Goal: Information Seeking & Learning: Learn about a topic

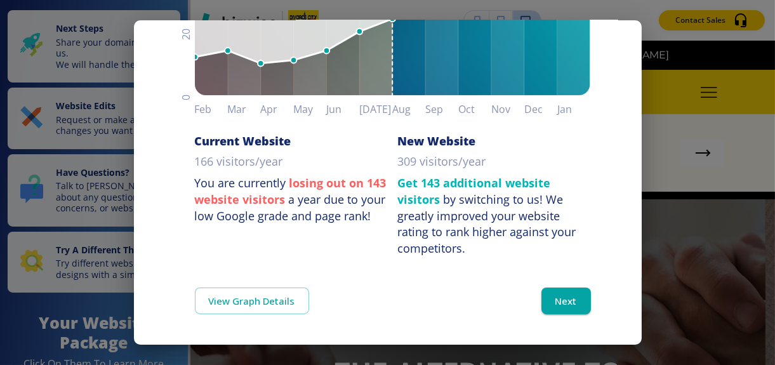
scroll to position [248, 0]
click at [551, 299] on button "Next" at bounding box center [567, 301] width 50 height 27
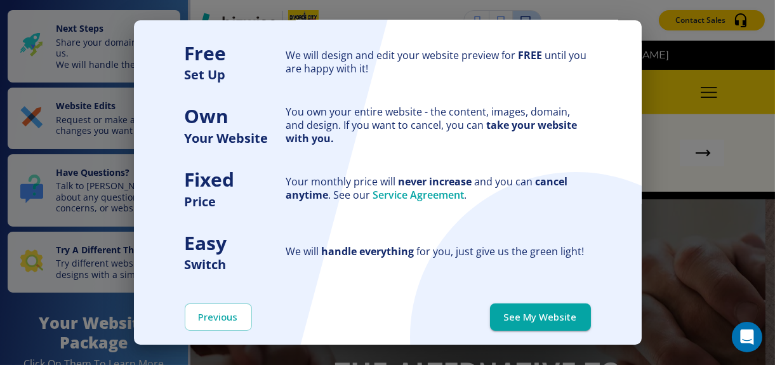
scroll to position [156, 0]
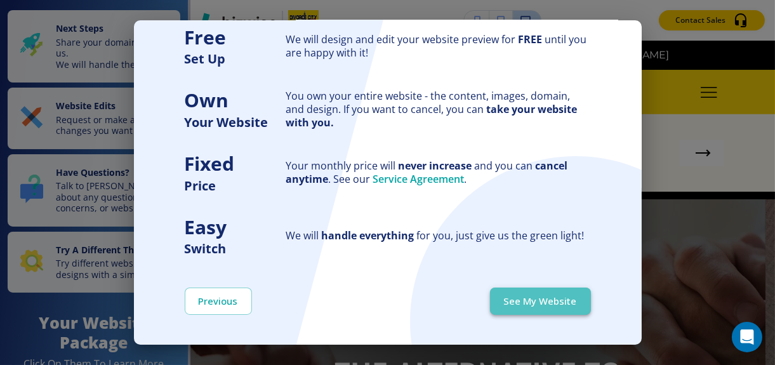
click at [535, 300] on button "See My Website" at bounding box center [540, 301] width 101 height 27
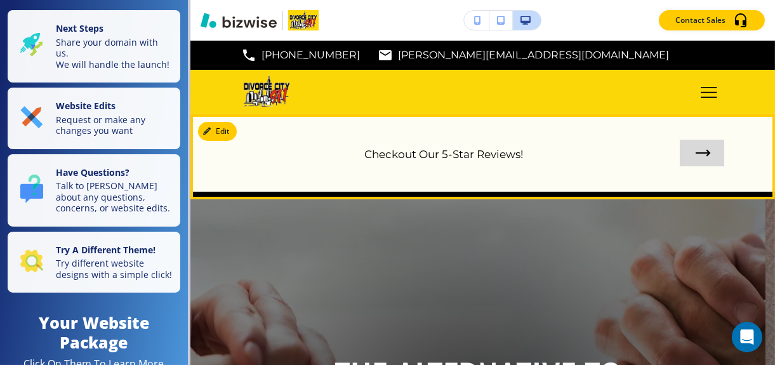
click at [695, 149] on link at bounding box center [702, 153] width 44 height 27
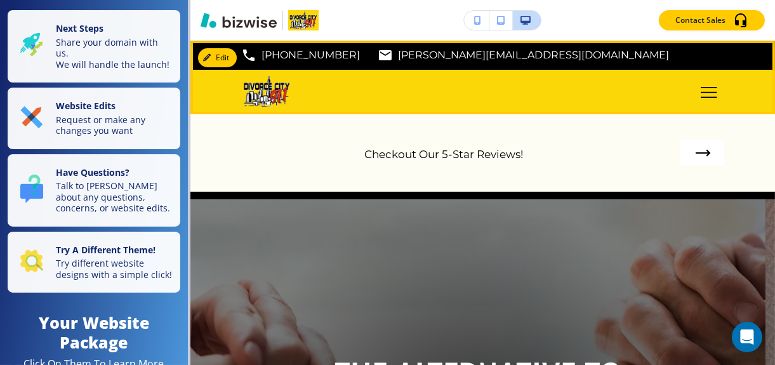
click at [701, 88] on icon "Toggle hamburger navigation menu" at bounding box center [709, 92] width 17 height 11
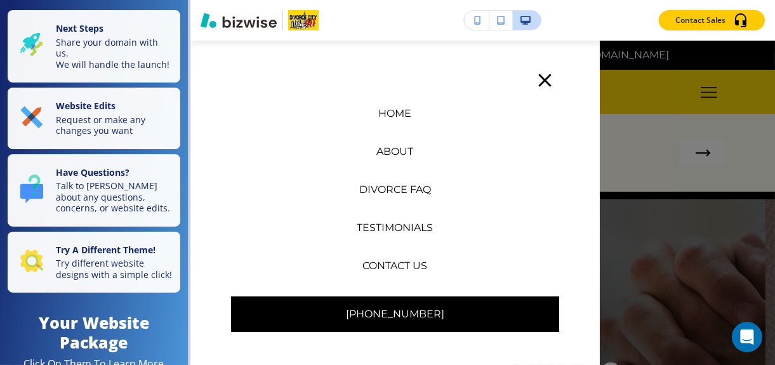
click at [537, 77] on icon "button" at bounding box center [545, 80] width 22 height 22
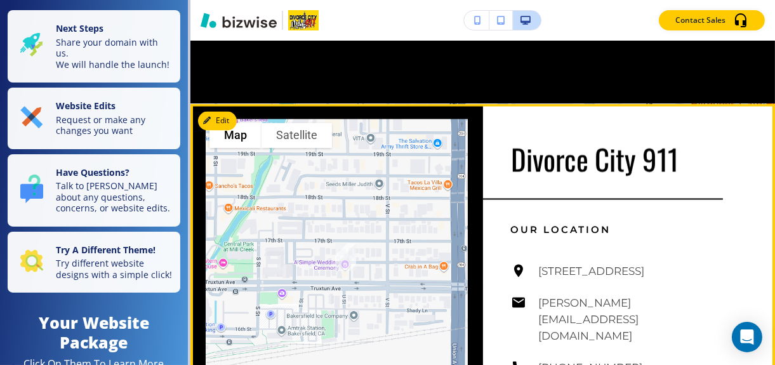
scroll to position [3146, 0]
